Goal: Use online tool/utility

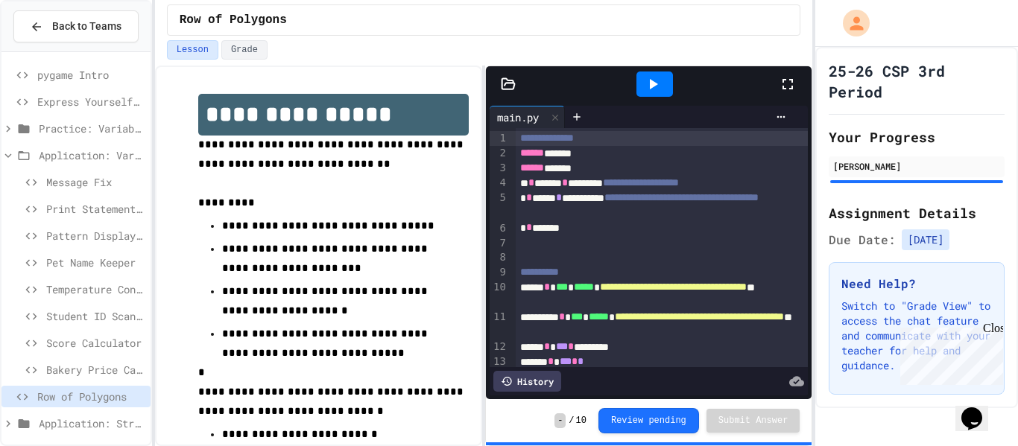
scroll to position [51, 0]
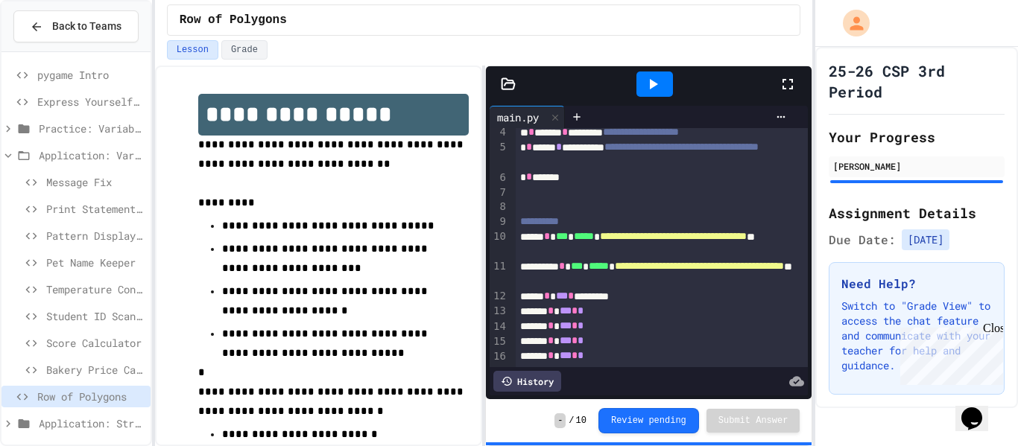
click at [786, 84] on icon at bounding box center [788, 84] width 18 height 18
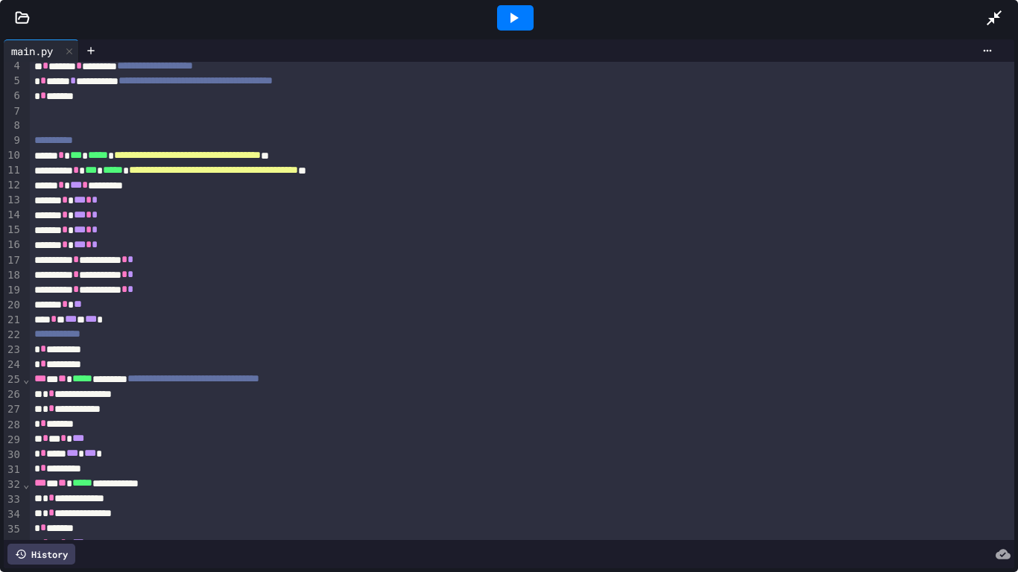
click at [523, 19] on div at bounding box center [515, 17] width 37 height 25
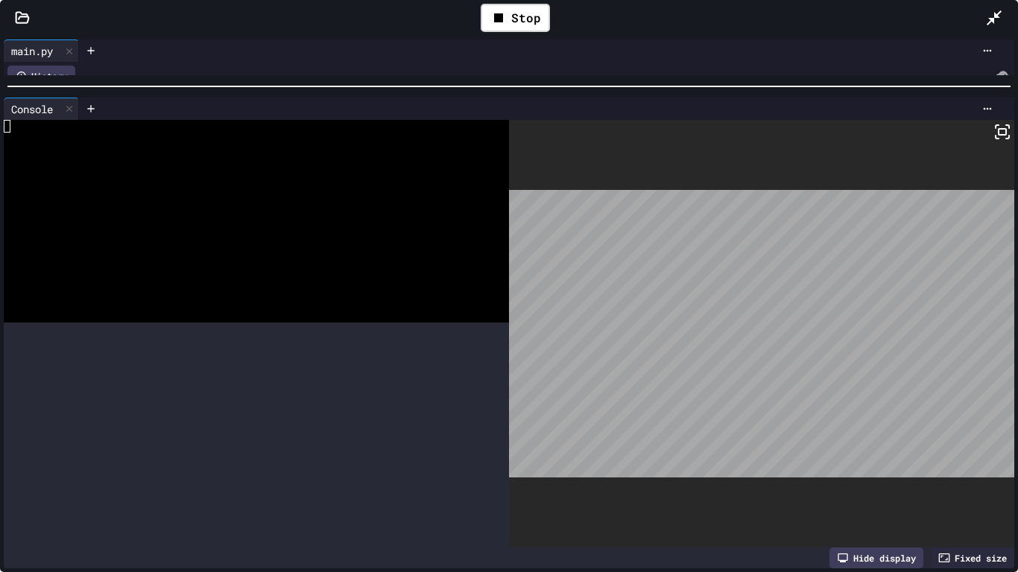
click at [492, 83] on div at bounding box center [509, 86] width 1018 height 15
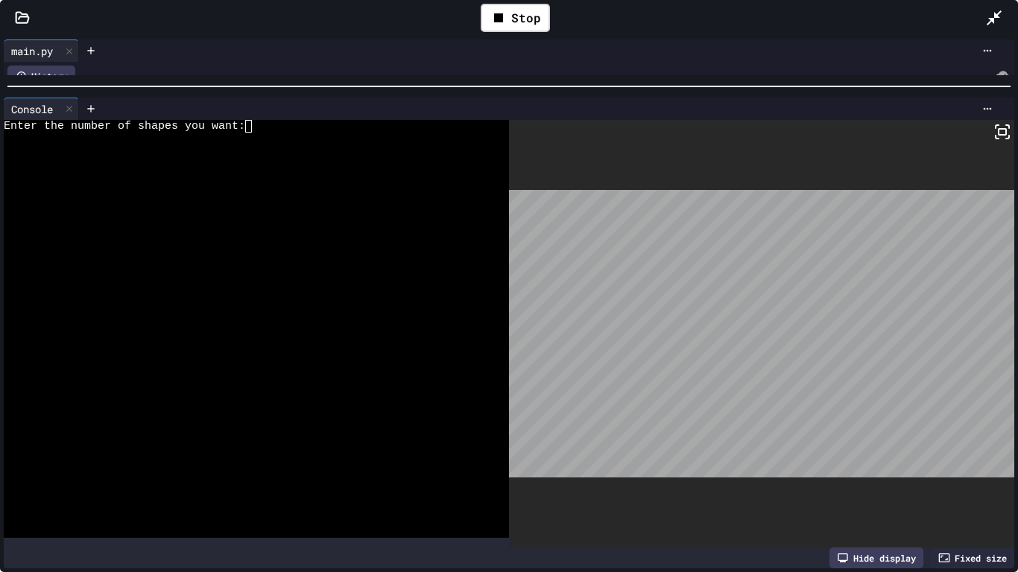
click at [385, 136] on div at bounding box center [249, 139] width 490 height 13
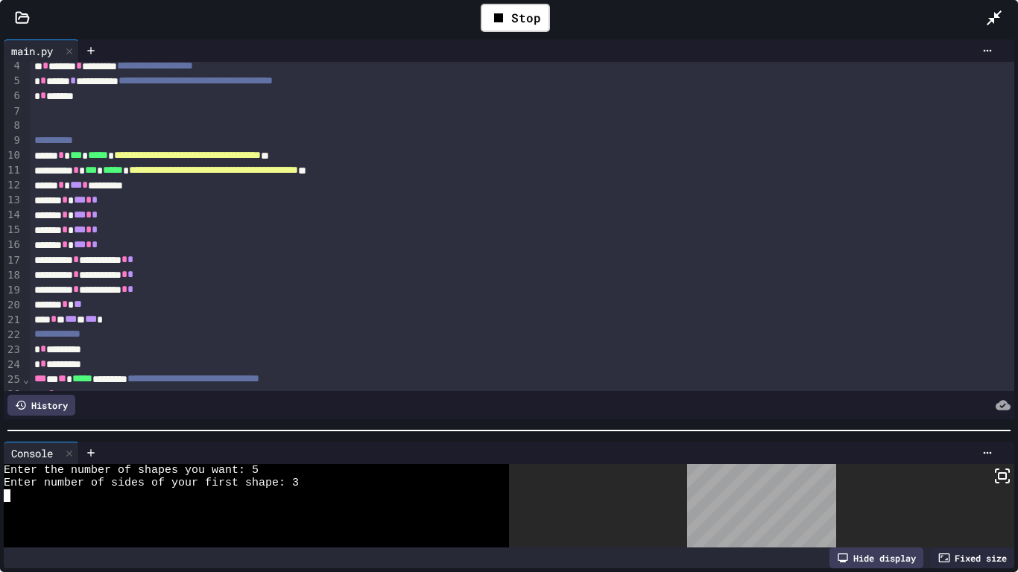
click at [457, 445] on div "**********" at bounding box center [509, 304] width 1018 height 537
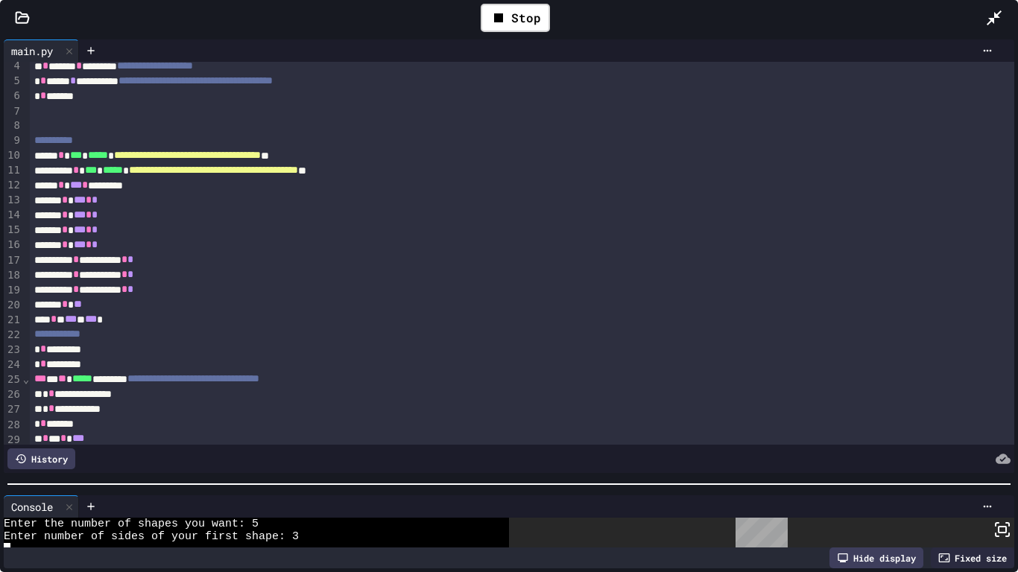
click at [451, 446] on div at bounding box center [509, 484] width 1018 height 15
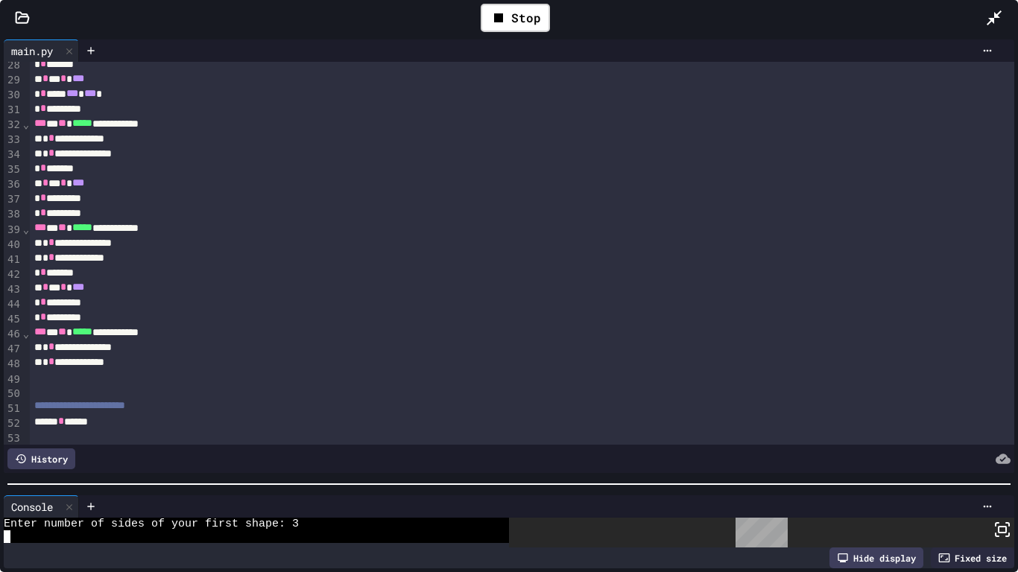
scroll to position [409, 0]
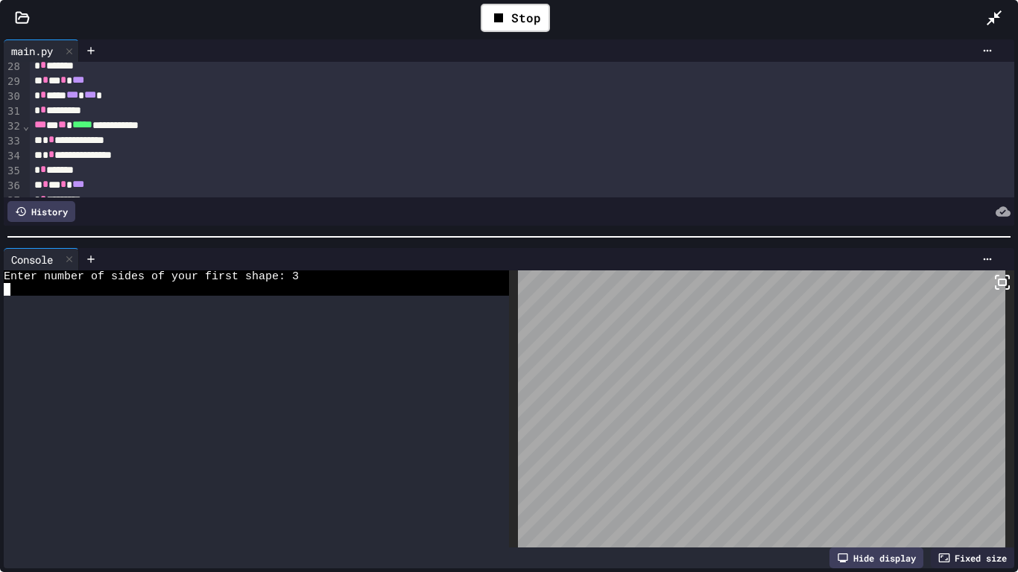
click at [587, 218] on div "**********" at bounding box center [509, 304] width 1018 height 537
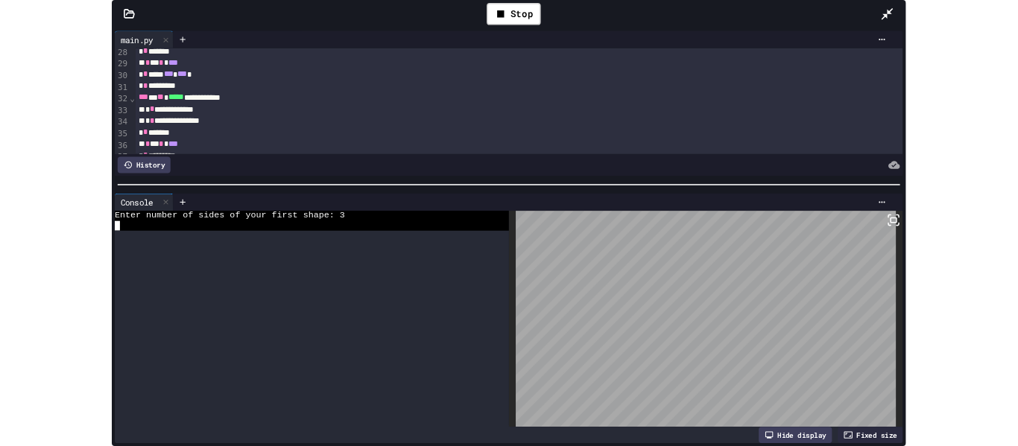
scroll to position [0, 0]
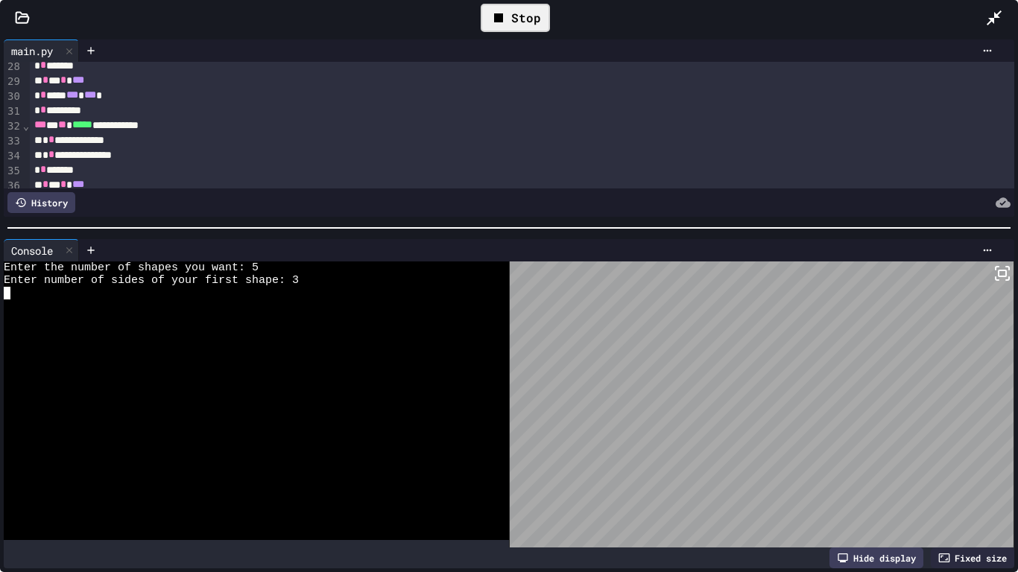
click at [499, 13] on icon at bounding box center [498, 17] width 9 height 9
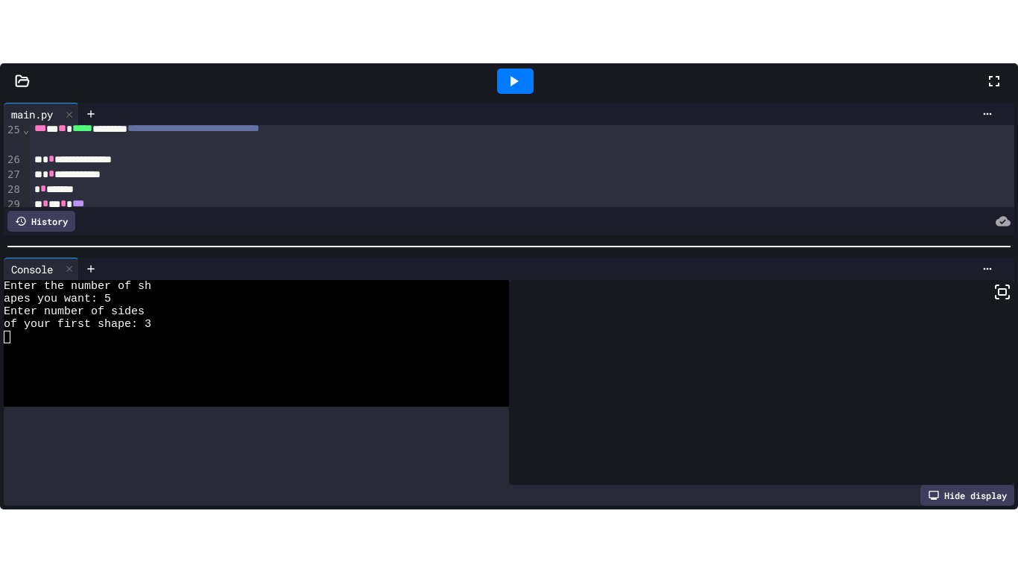
scroll to position [469, 0]
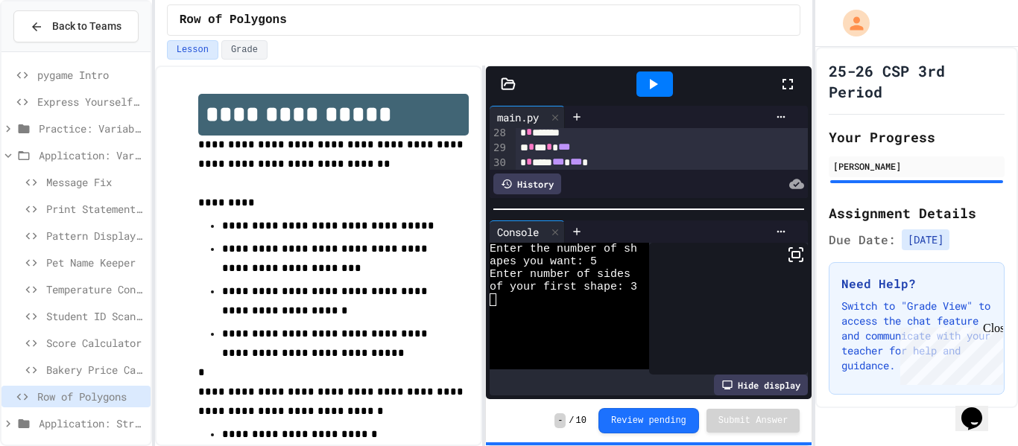
click at [792, 85] on icon at bounding box center [788, 84] width 18 height 18
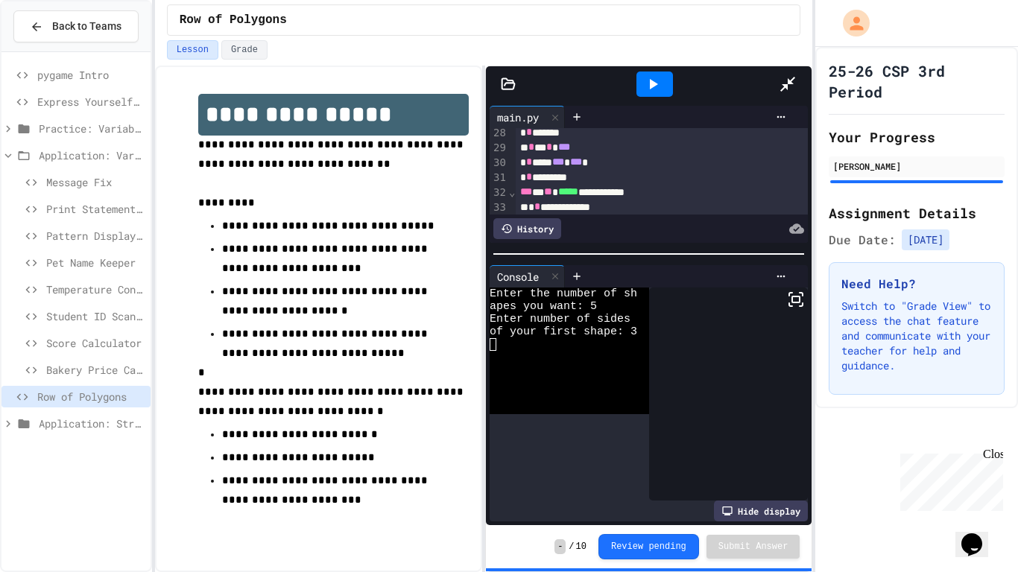
scroll to position [409, 0]
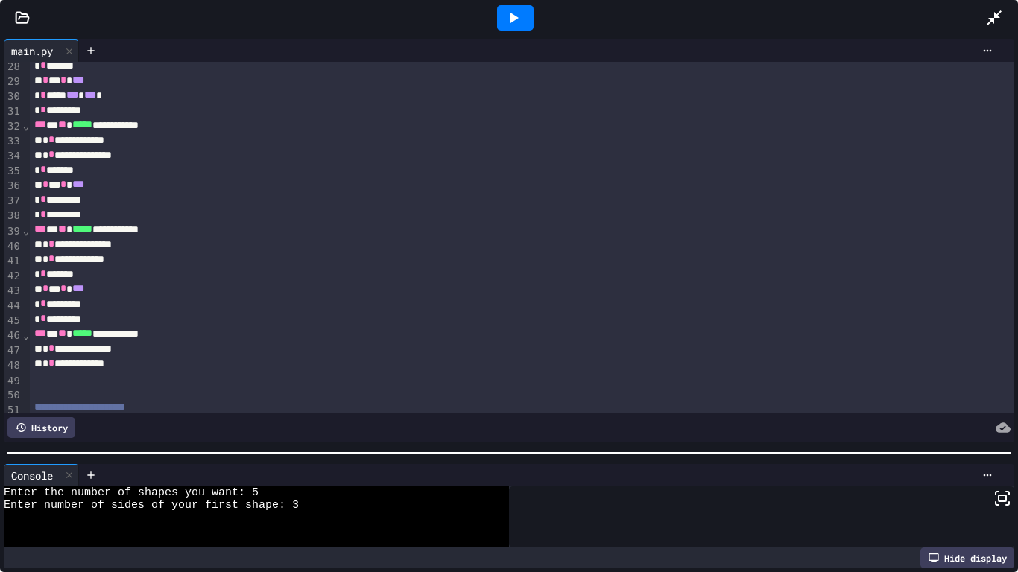
click at [395, 446] on div at bounding box center [509, 453] width 1018 height 15
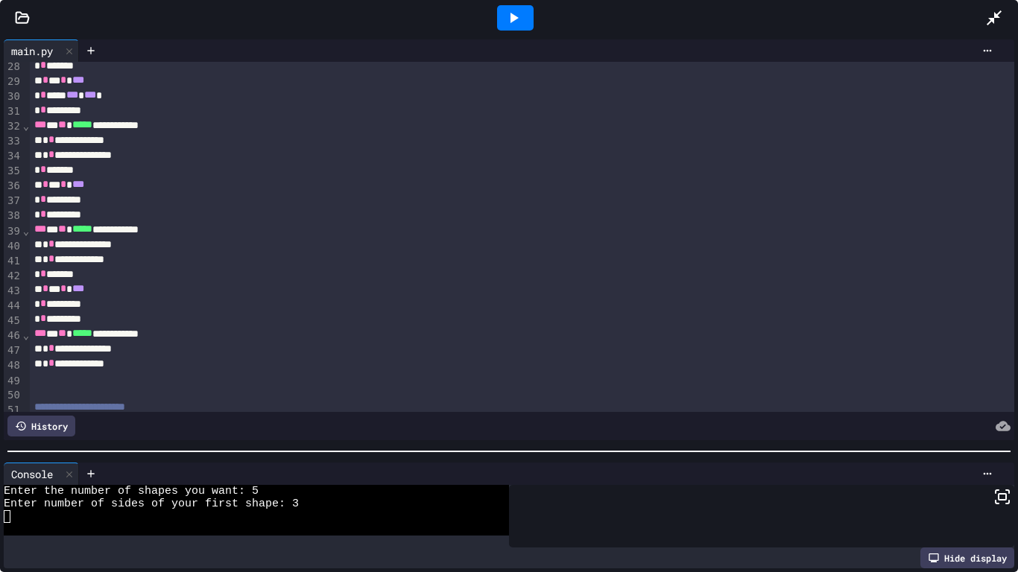
scroll to position [447, 0]
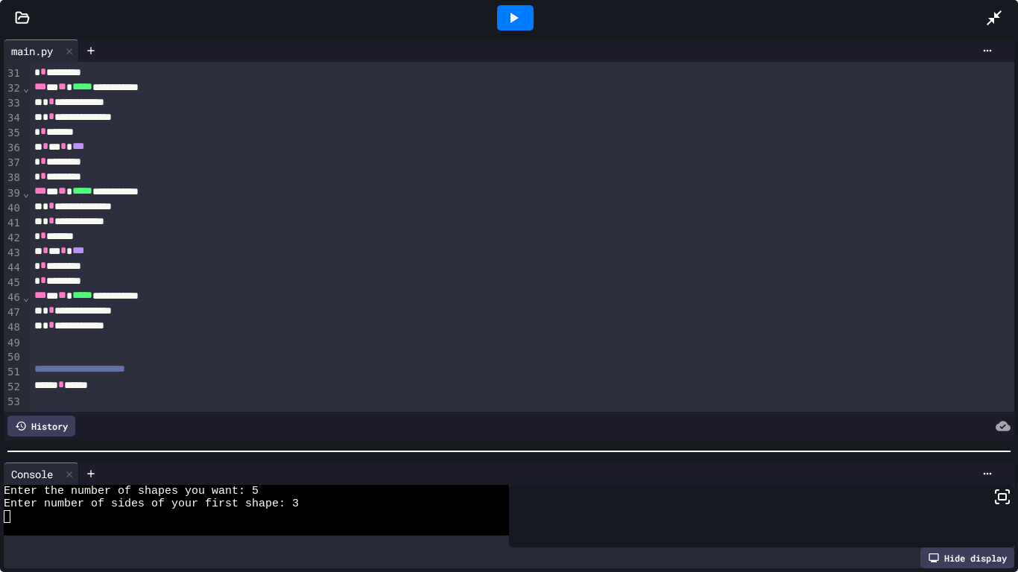
click at [203, 337] on div at bounding box center [522, 340] width 985 height 15
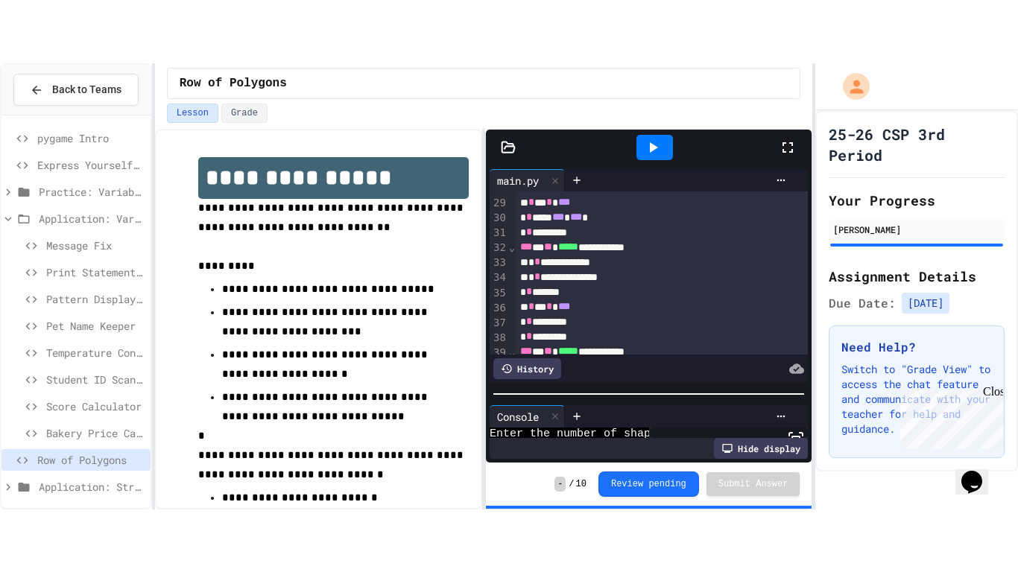
scroll to position [51, 0]
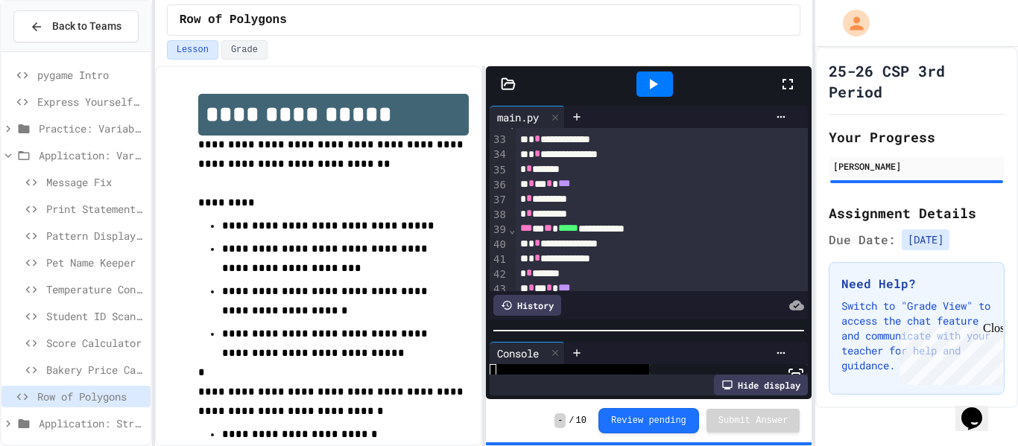
click at [787, 84] on icon at bounding box center [788, 84] width 18 height 18
